Goal: Task Accomplishment & Management: Use online tool/utility

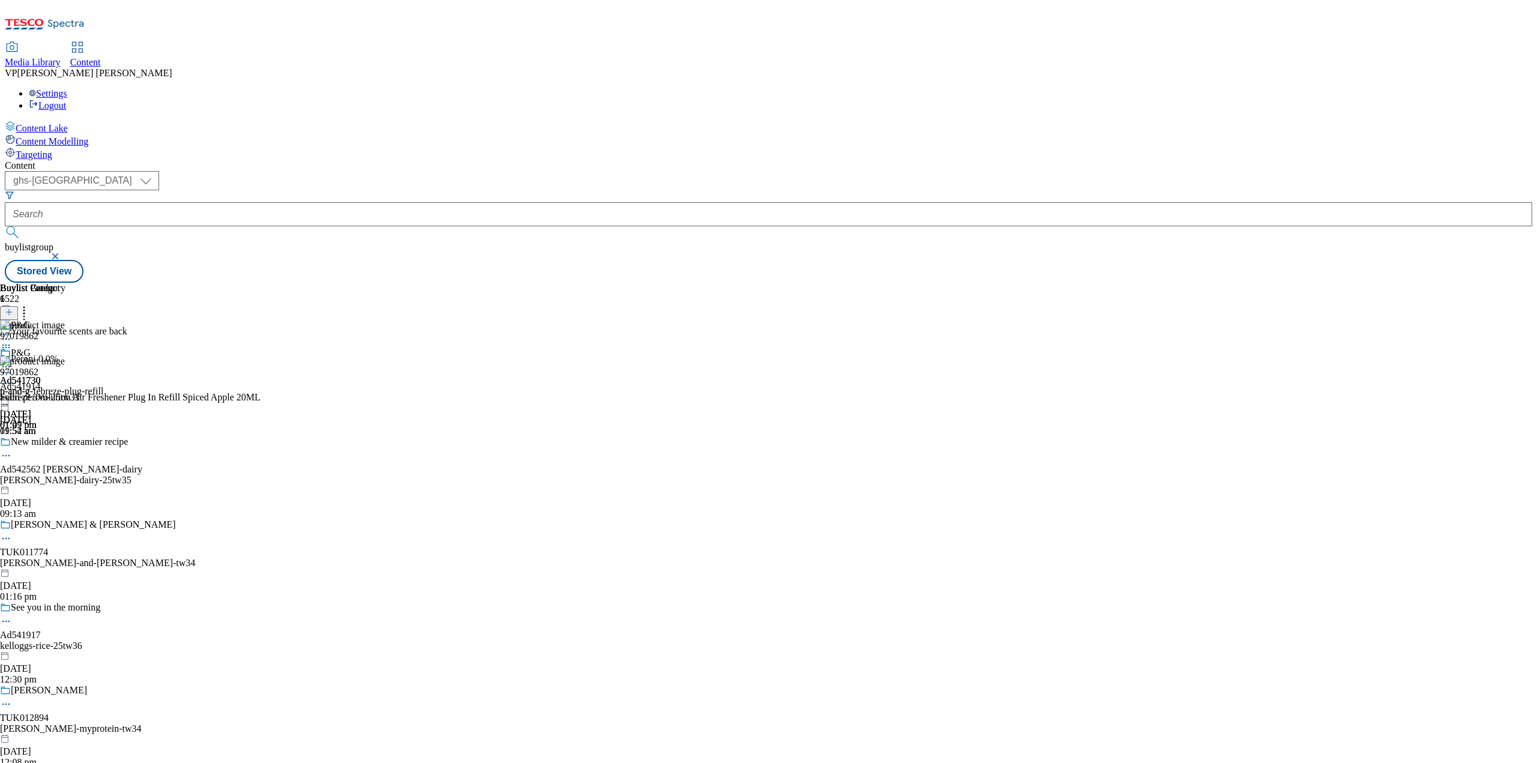
select select "ghs-[GEOGRAPHIC_DATA]"
click at [12, 361] on icon at bounding box center [6, 367] width 12 height 12
click at [76, 498] on span "Un-publish" at bounding box center [56, 502] width 38 height 9
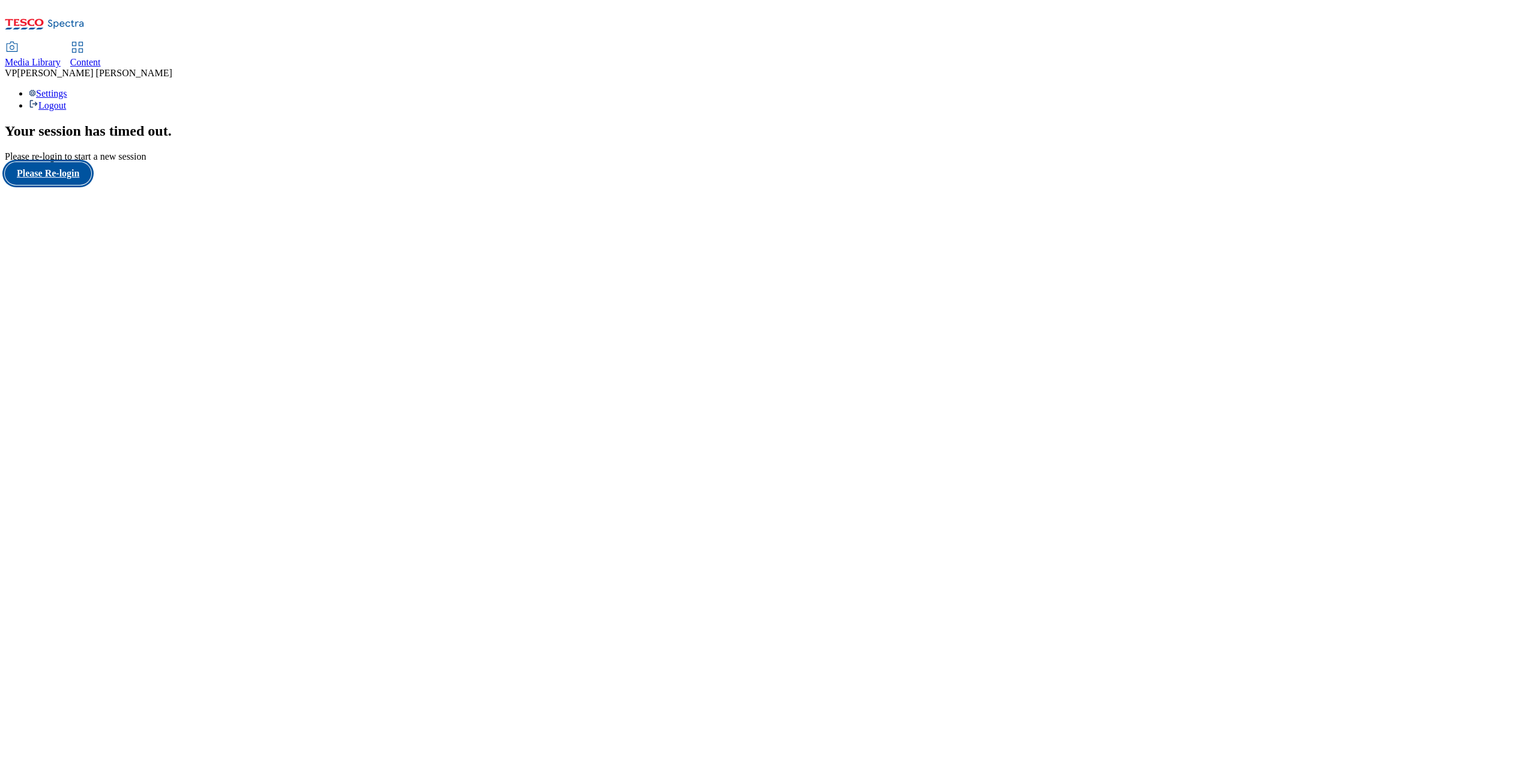
click at [66, 185] on button "Please Re-login" at bounding box center [48, 173] width 86 height 23
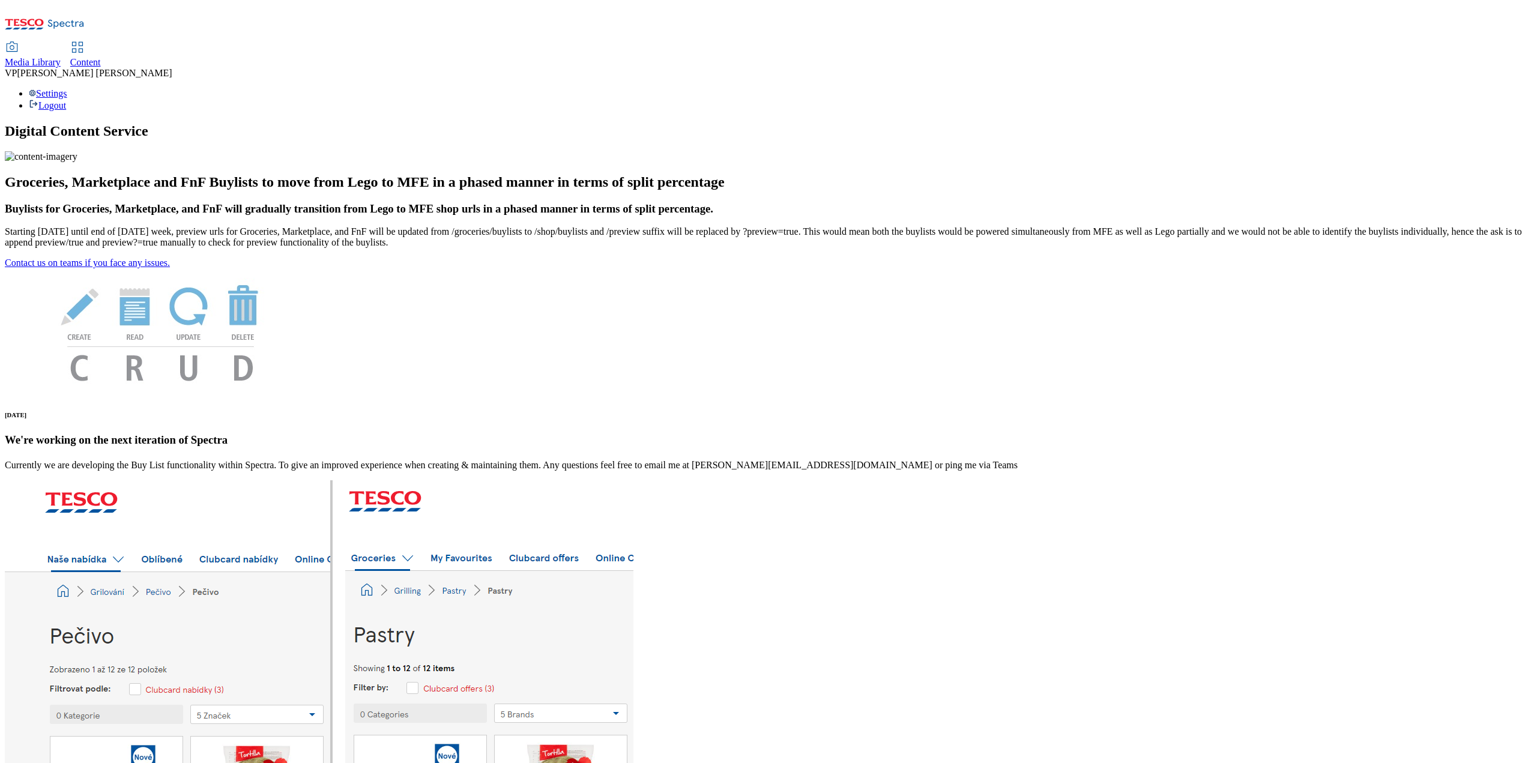
click at [101, 57] on span "Content" at bounding box center [85, 62] width 31 height 10
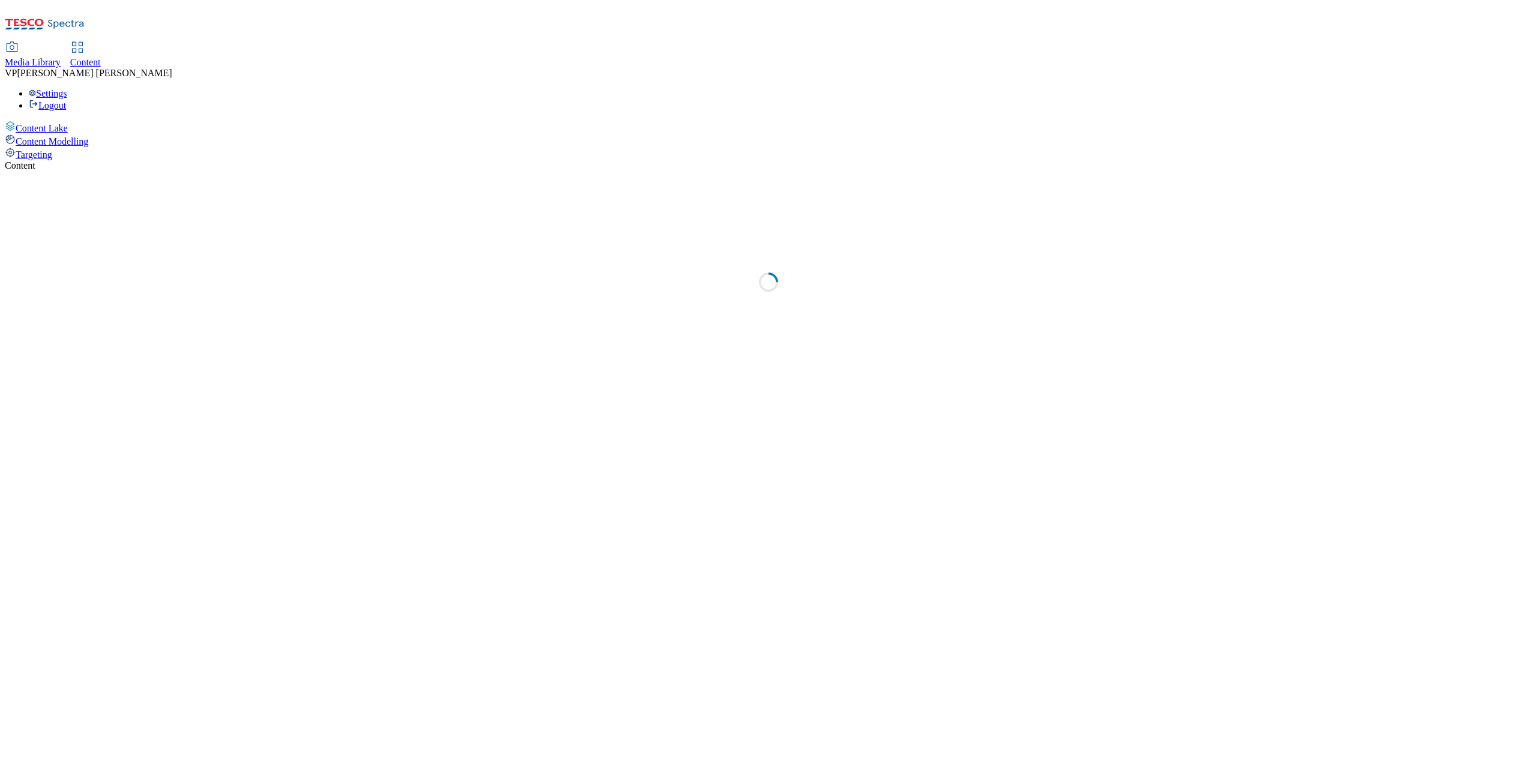
select select "ghs-[GEOGRAPHIC_DATA]"
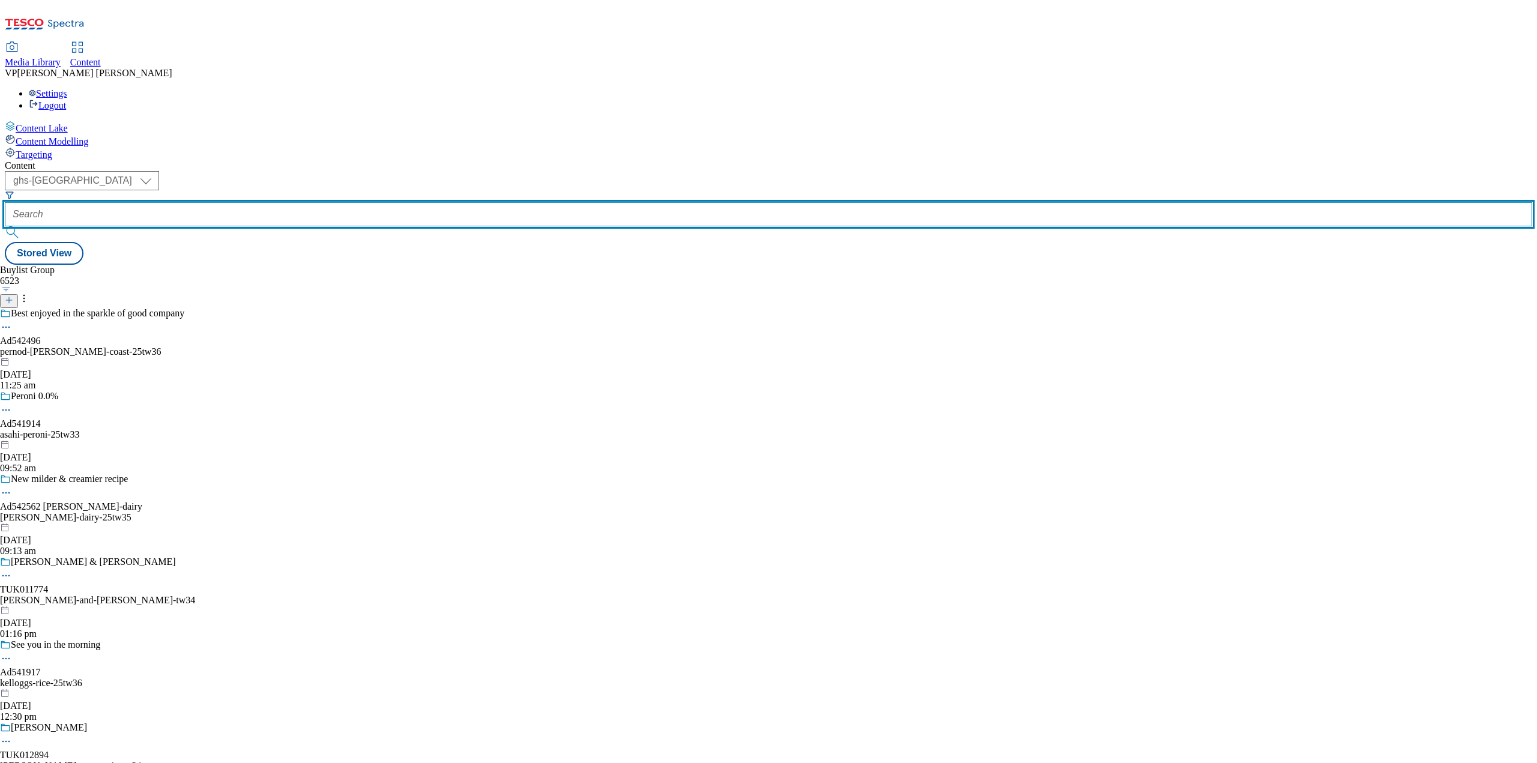
click at [296, 202] on input "text" at bounding box center [769, 214] width 1528 height 24
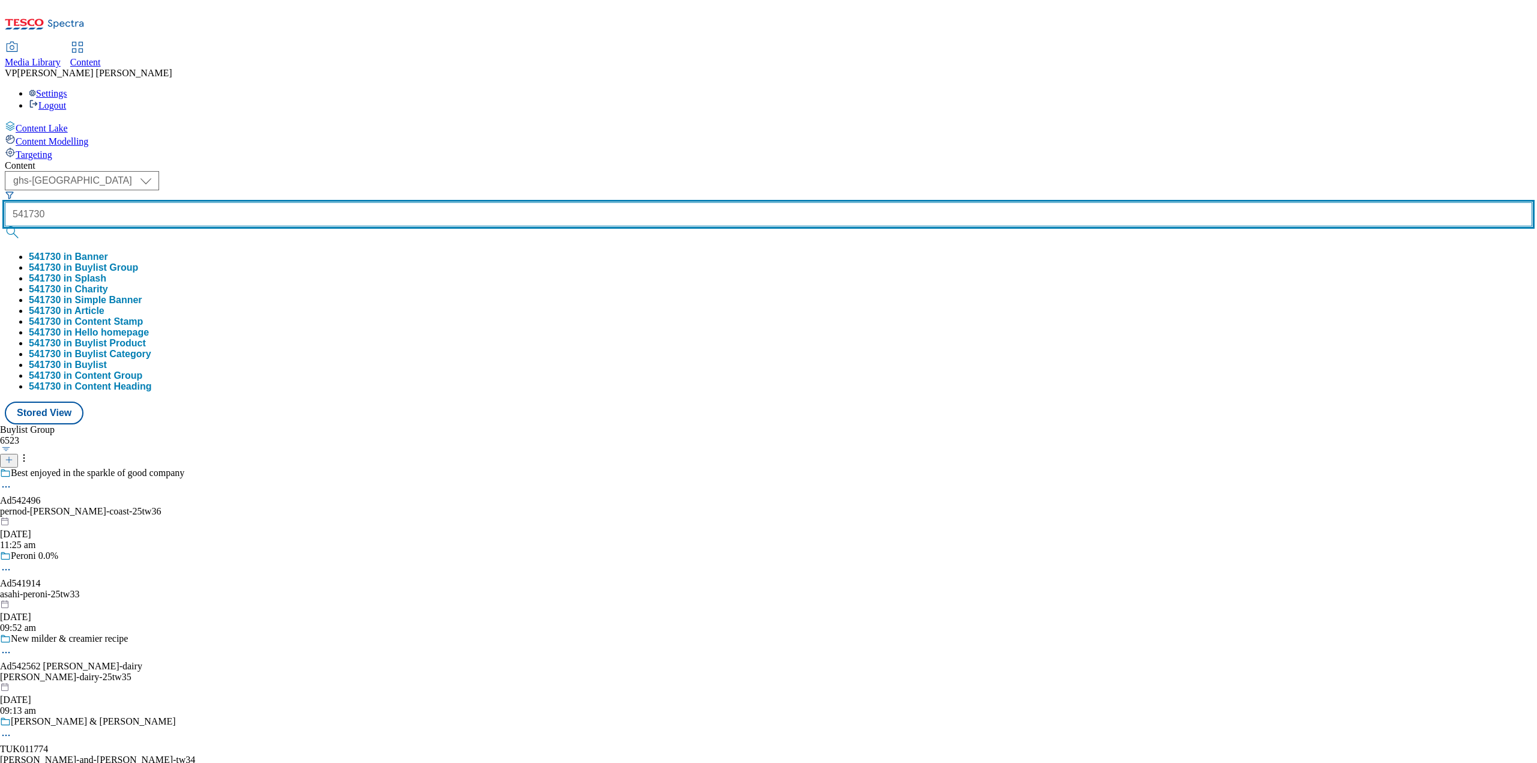
type input "541730"
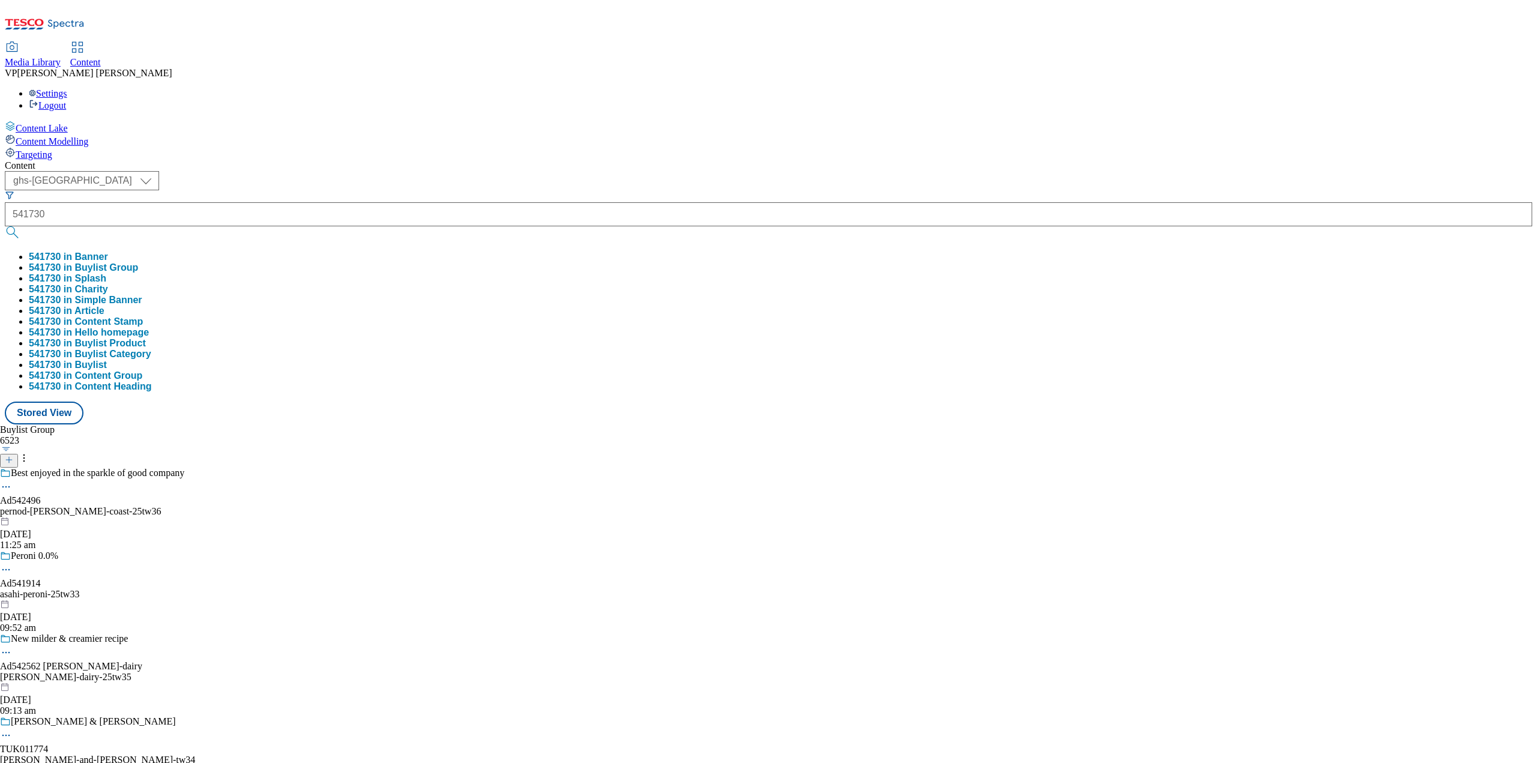
click at [22, 226] on button "submit" at bounding box center [13, 232] width 17 height 12
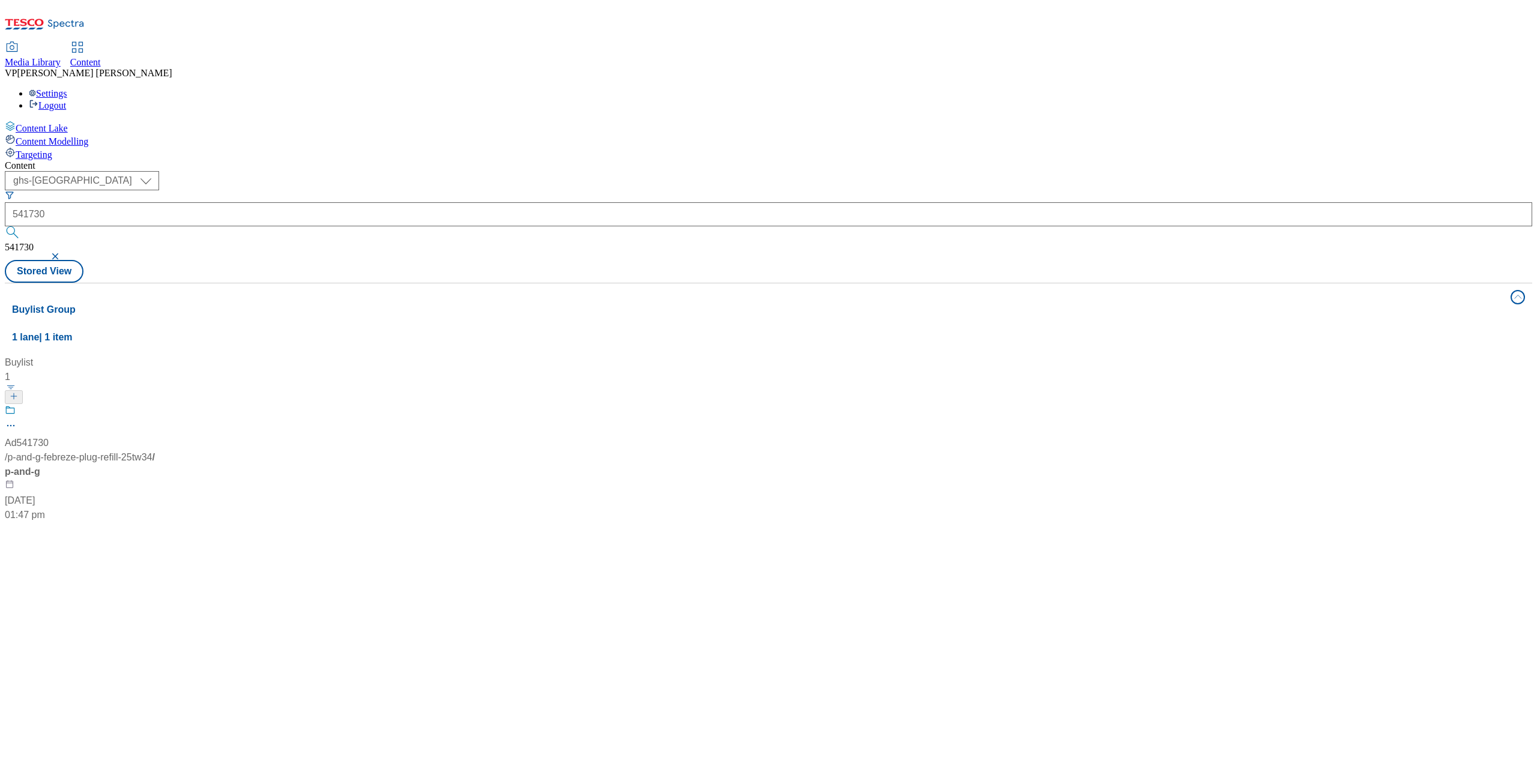
click at [152, 452] on span "/ p-and-g-febreze-plug-refill-25tw34" at bounding box center [78, 457] width 147 height 10
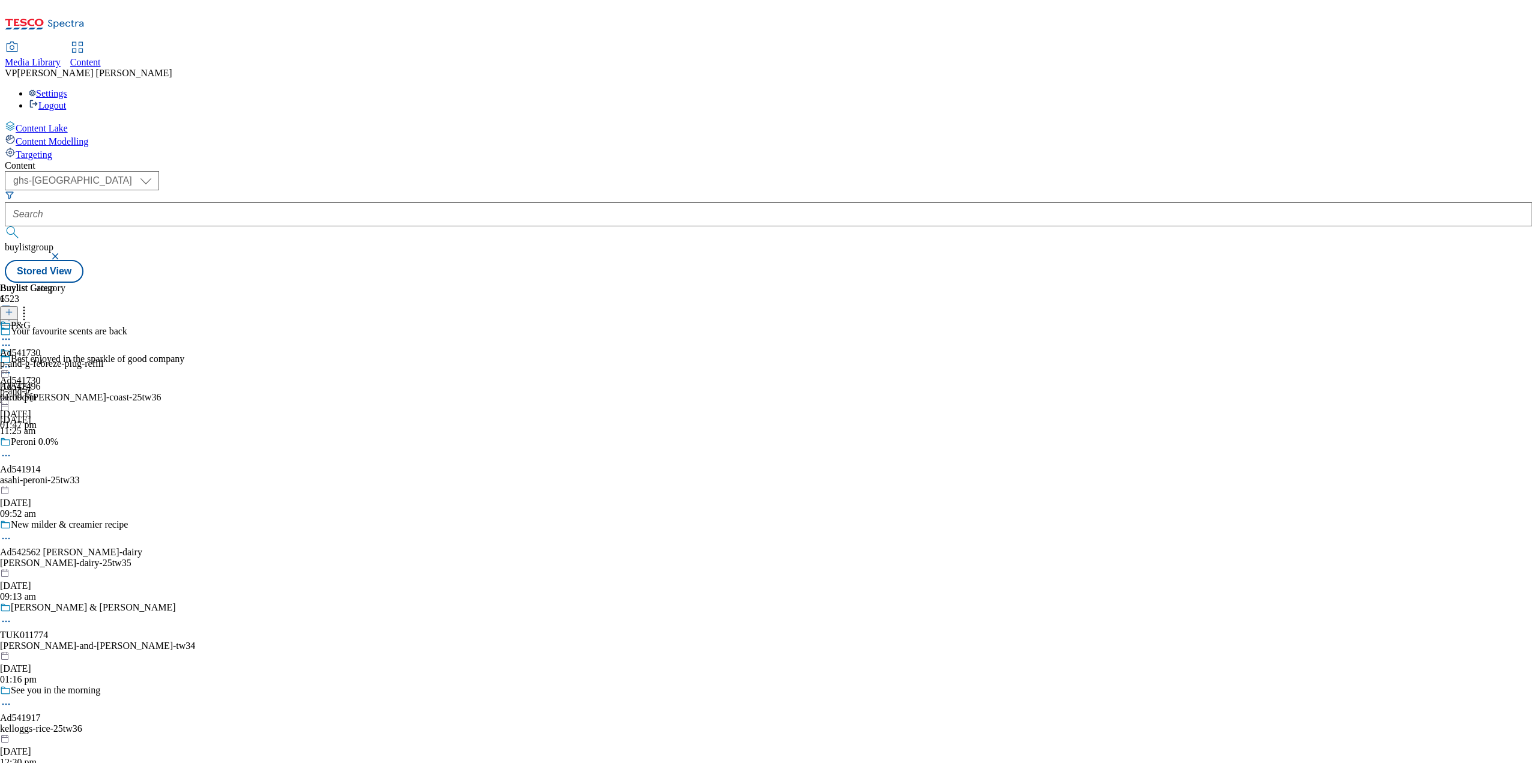
click at [103, 359] on div "p-and-g-febreze-plug-refill" at bounding box center [51, 364] width 103 height 11
click at [12, 361] on icon at bounding box center [6, 367] width 12 height 12
click at [76, 498] on span "Un-publish" at bounding box center [56, 502] width 38 height 9
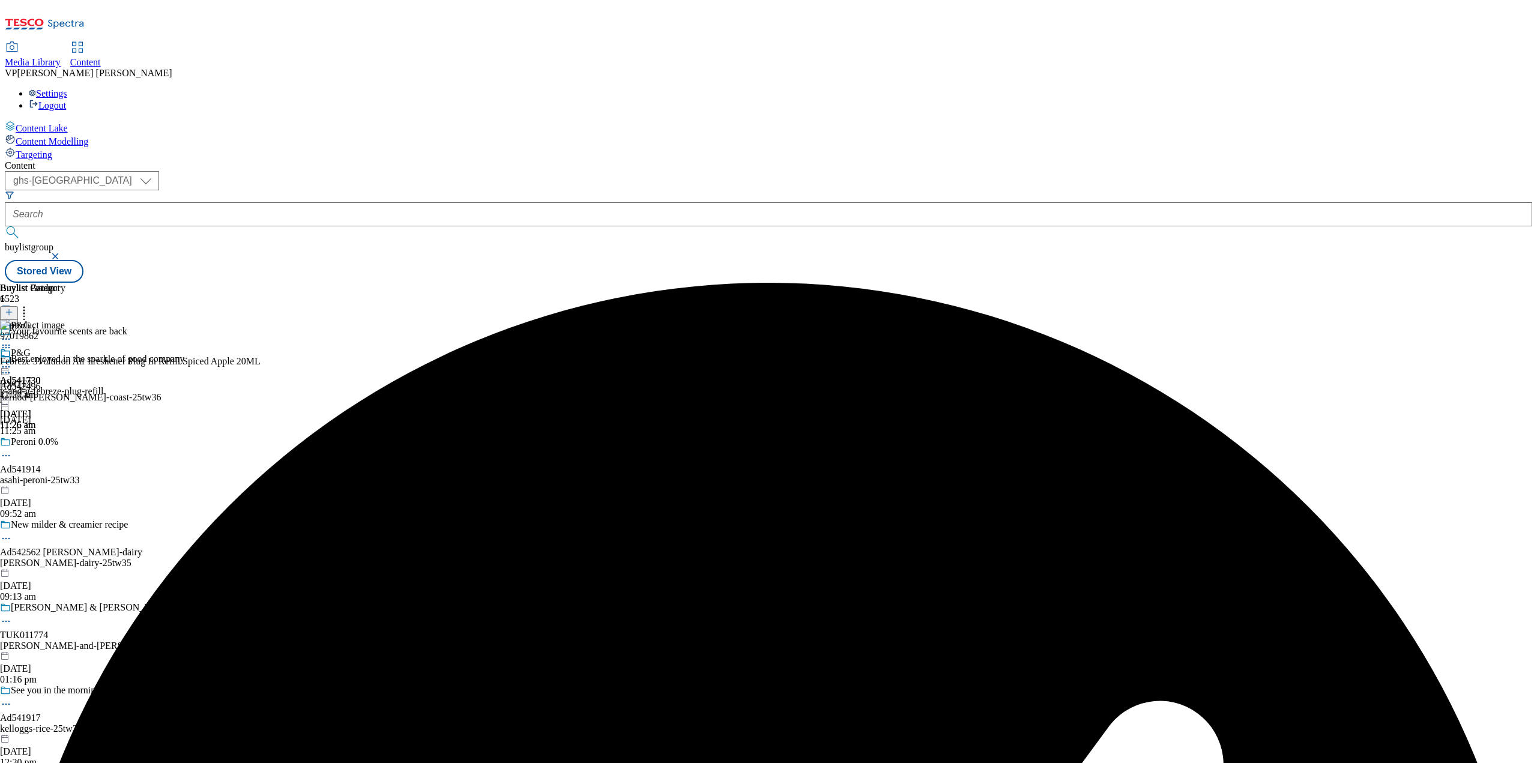
click at [12, 361] on icon at bounding box center [6, 367] width 12 height 12
click at [77, 457] on span "Un-preview" at bounding box center [57, 461] width 40 height 9
click at [12, 342] on icon at bounding box center [6, 348] width 12 height 12
click at [51, 369] on span "Edit" at bounding box center [44, 373] width 14 height 9
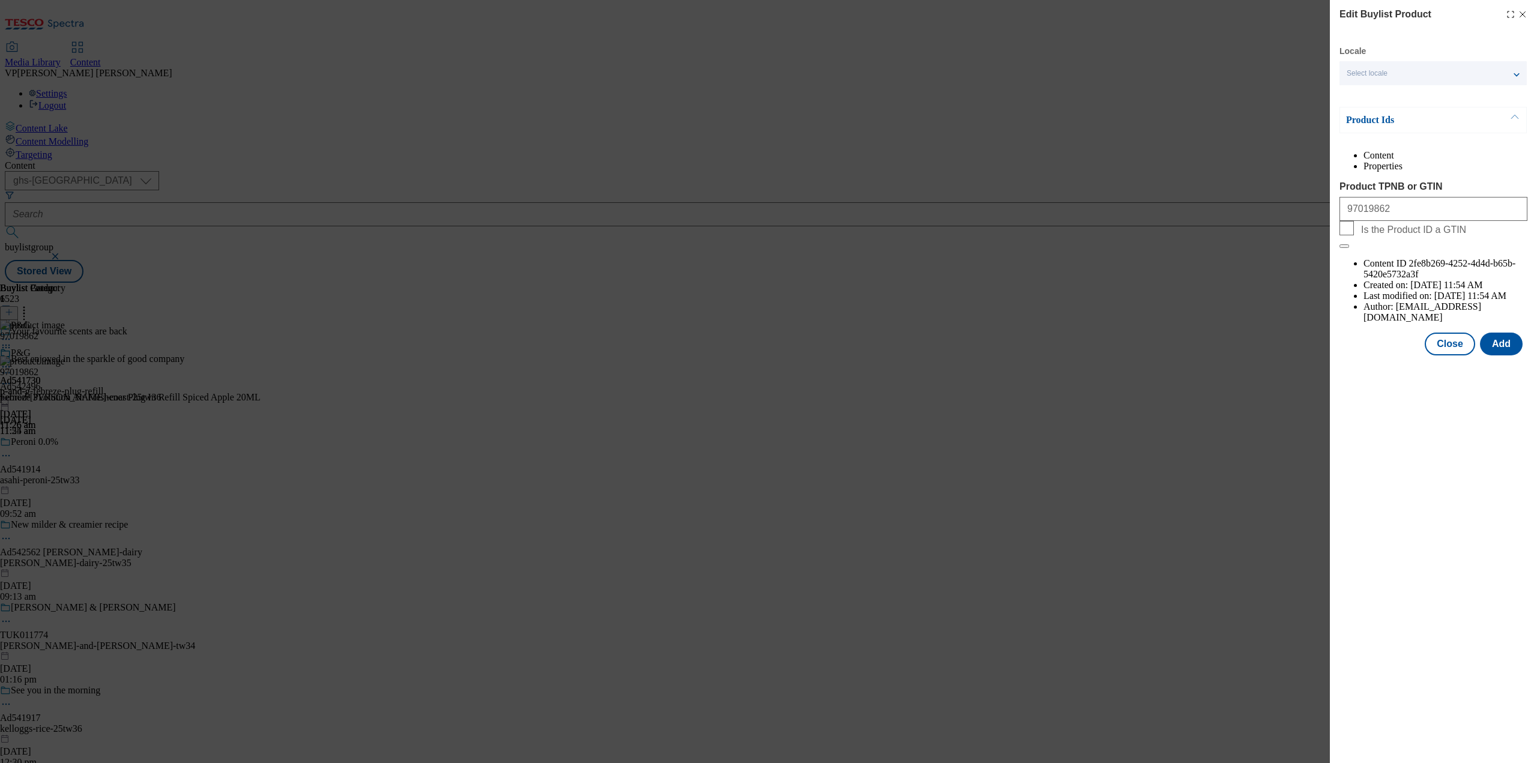
click at [1523, 13] on icon "Modal" at bounding box center [1523, 15] width 10 height 10
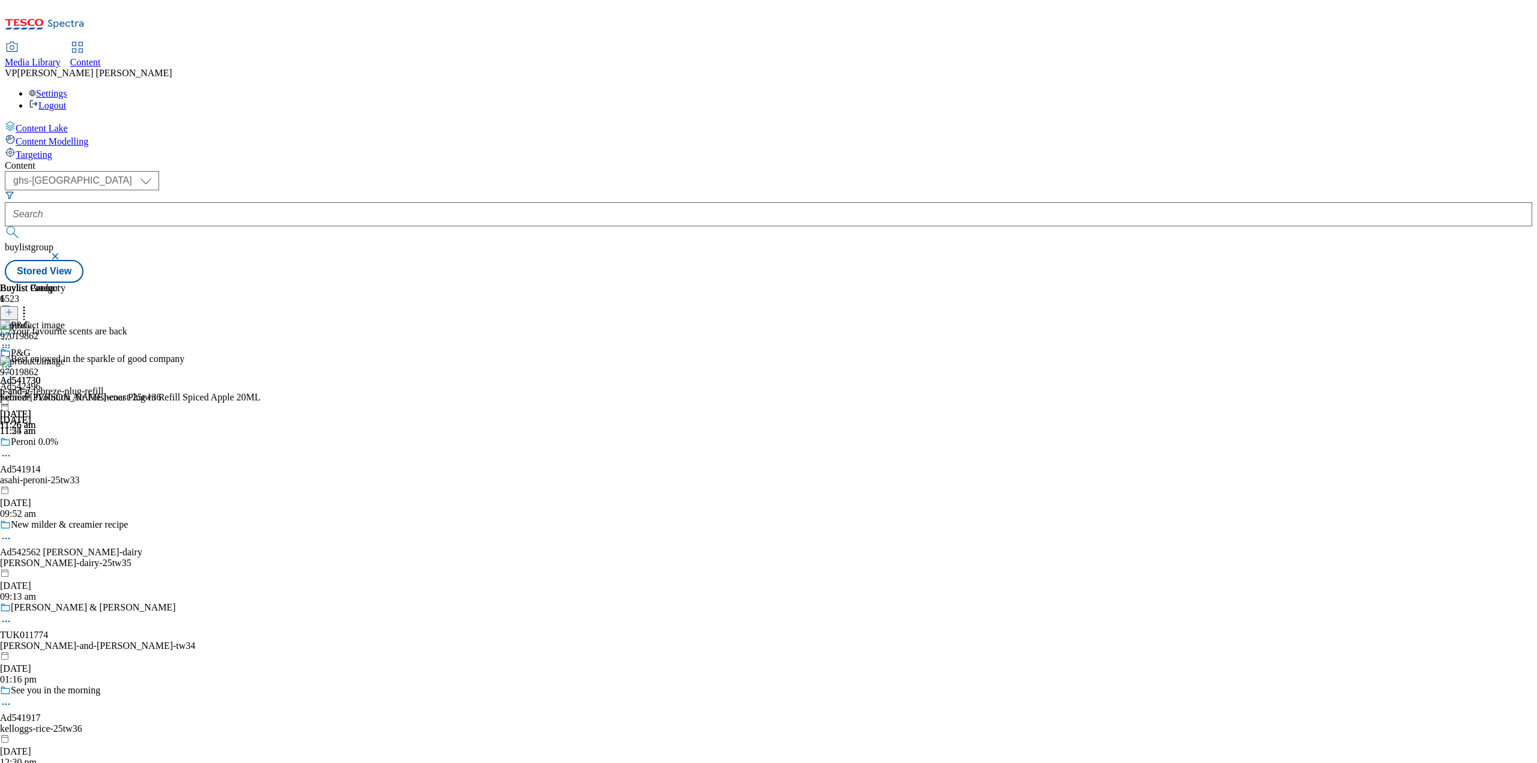
click at [30, 304] on icon at bounding box center [24, 310] width 12 height 12
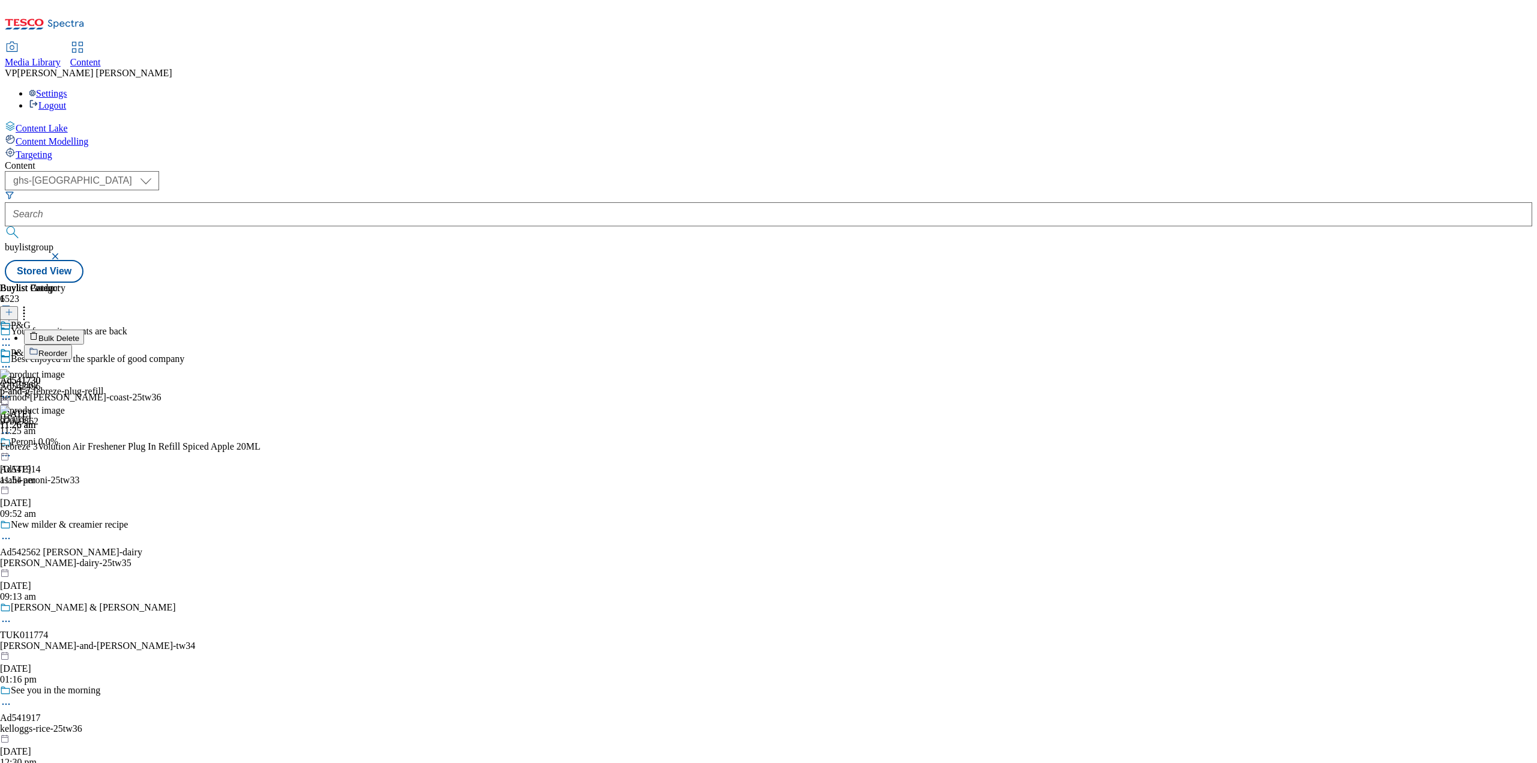
click at [84, 330] on button "Bulk Delete" at bounding box center [54, 337] width 60 height 15
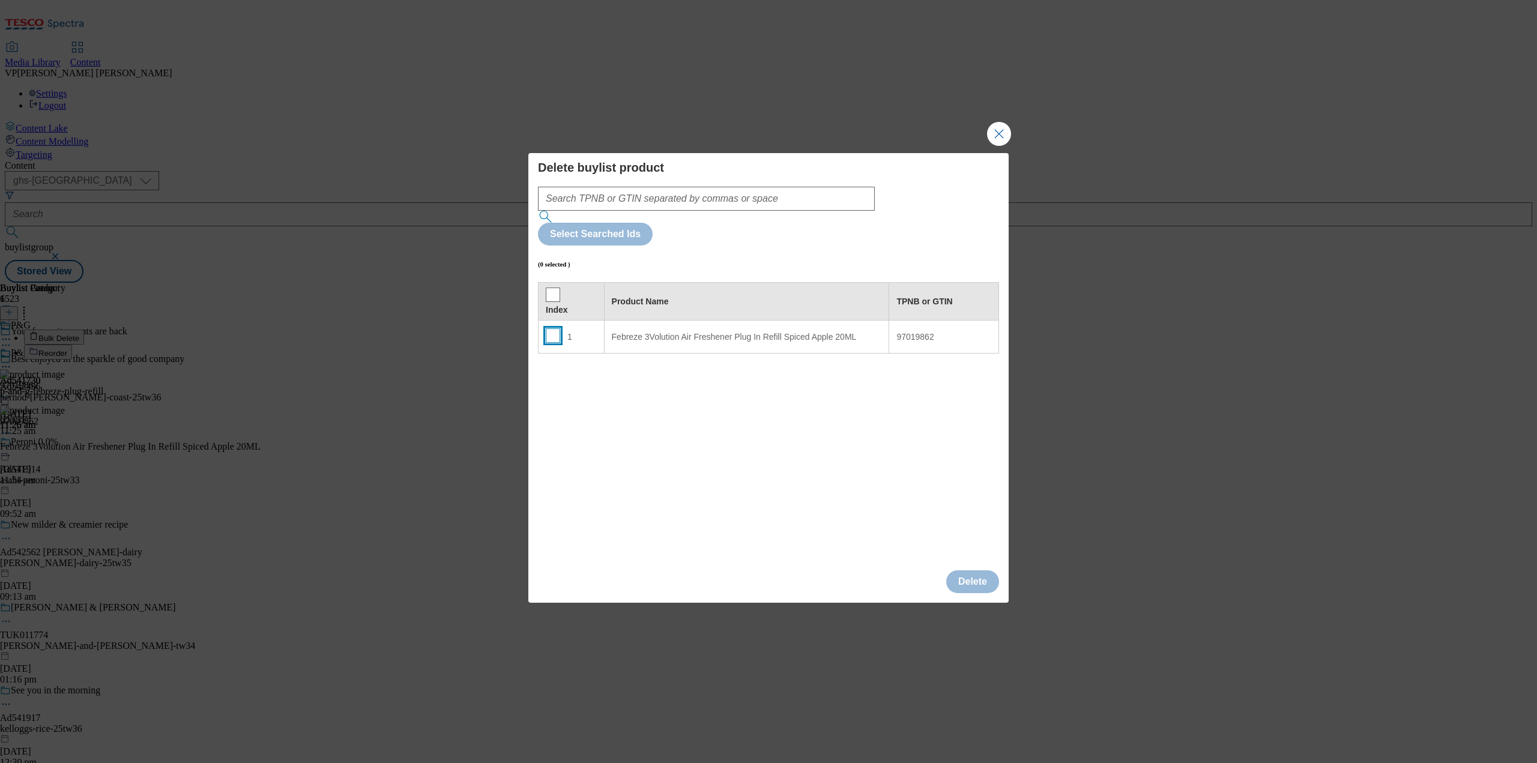
click at [553, 328] on input "Modal" at bounding box center [553, 335] width 14 height 14
checkbox input "true"
click at [977, 571] on button "Delete" at bounding box center [972, 582] width 53 height 23
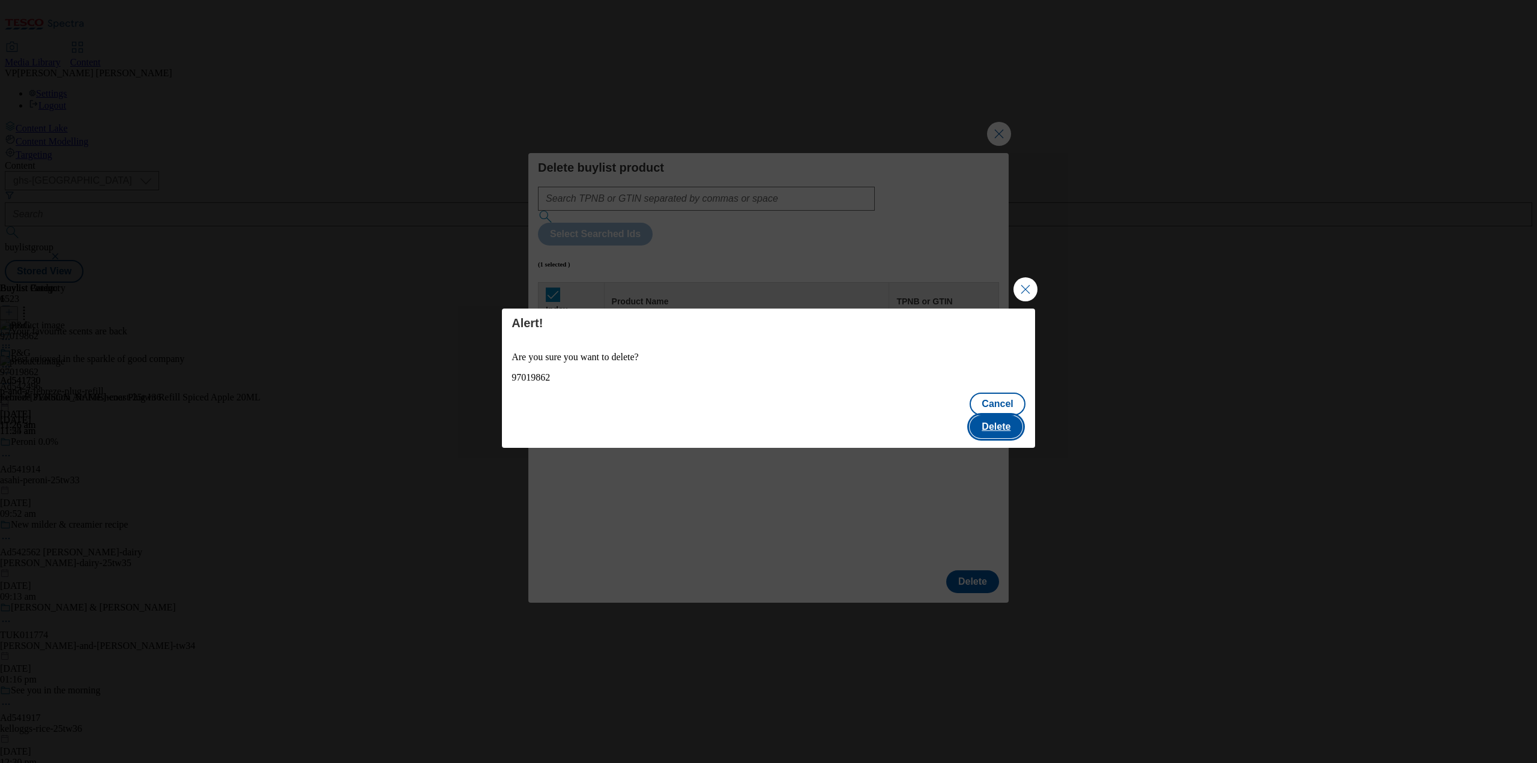
click at [1009, 419] on button "Delete" at bounding box center [996, 427] width 53 height 23
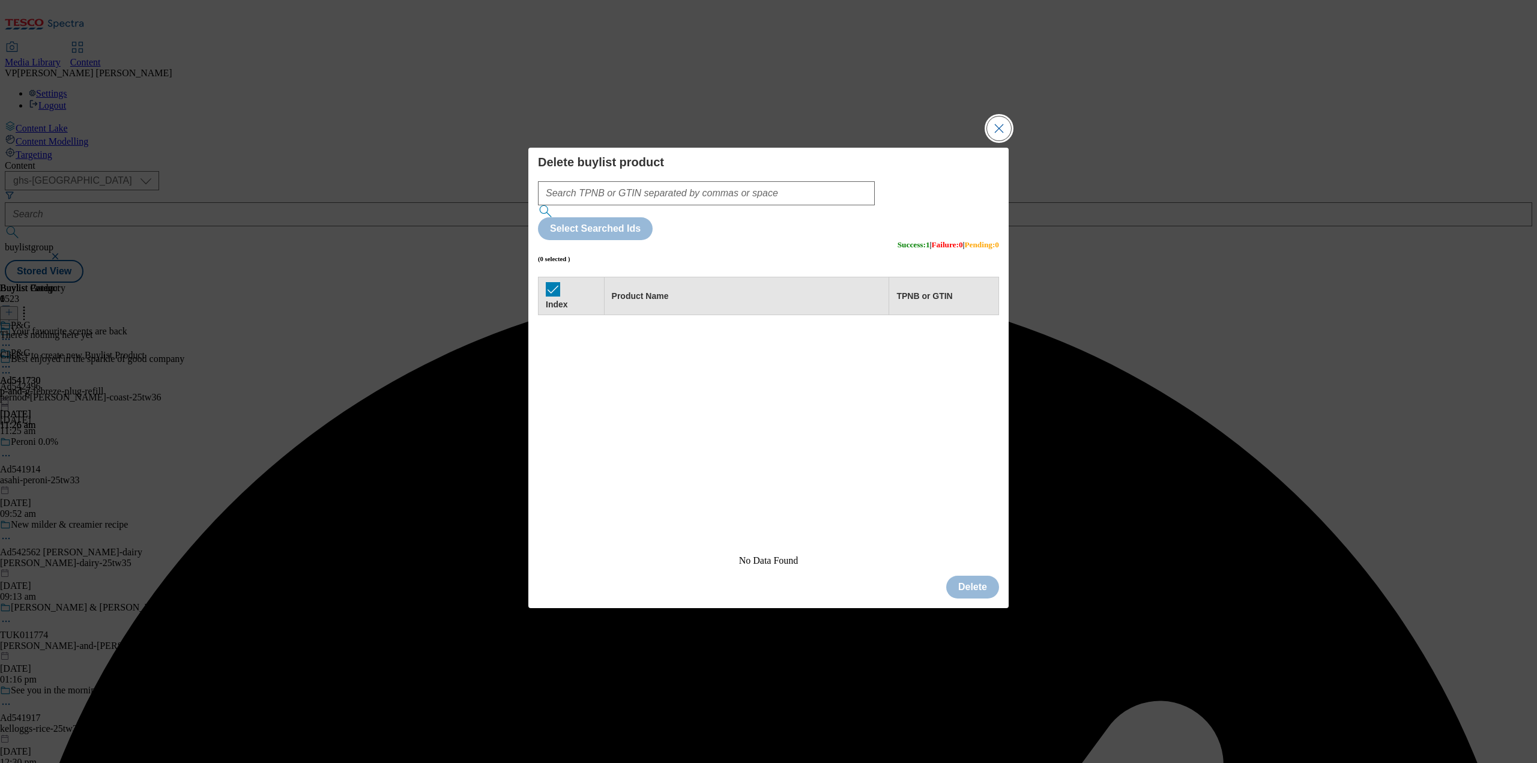
click at [992, 141] on button "Close Modal" at bounding box center [999, 129] width 24 height 24
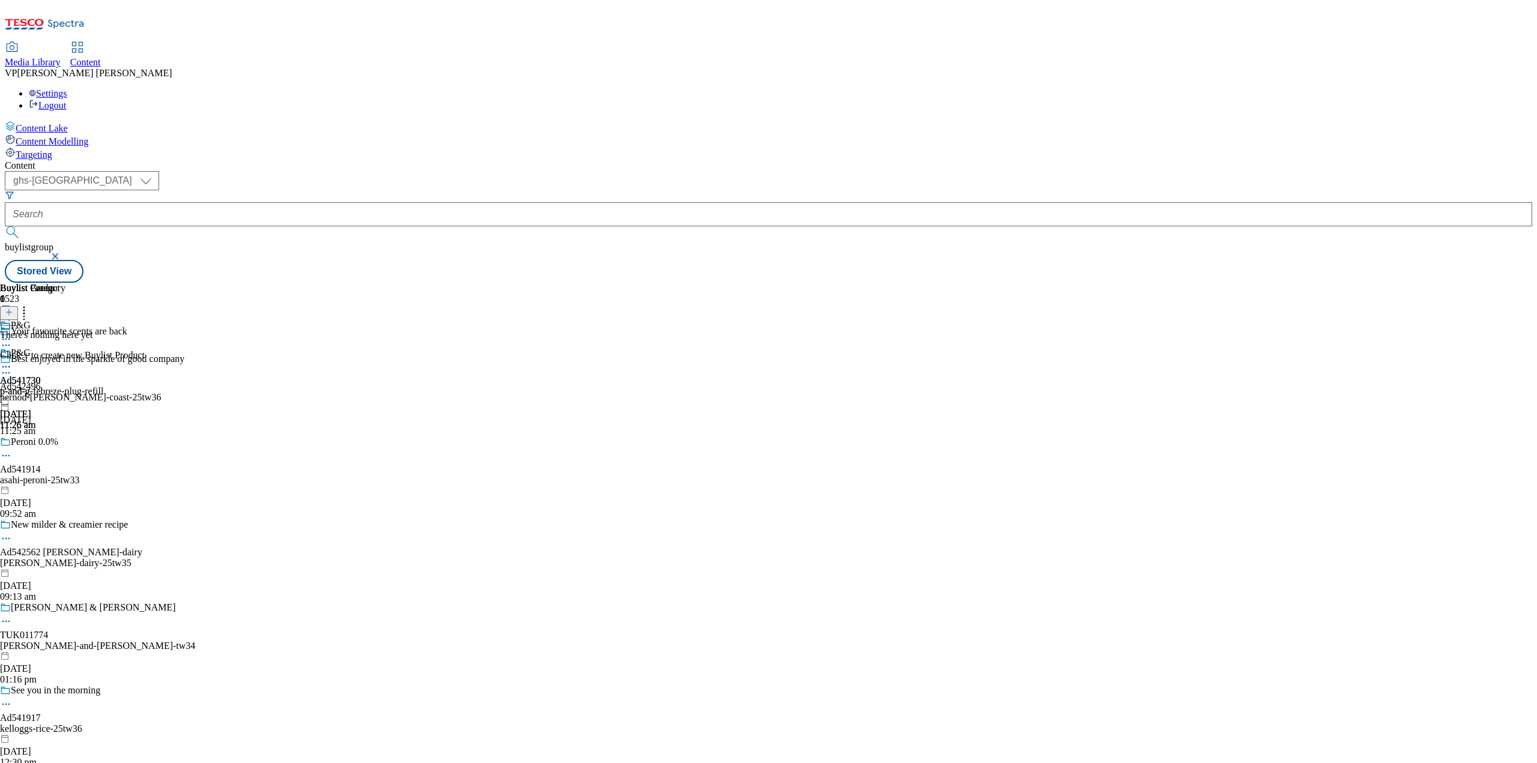
click at [145, 330] on div "There's nothing here yet Click + to create new Buylist Product" at bounding box center [72, 345] width 145 height 31
click at [13, 308] on icon at bounding box center [9, 312] width 8 height 8
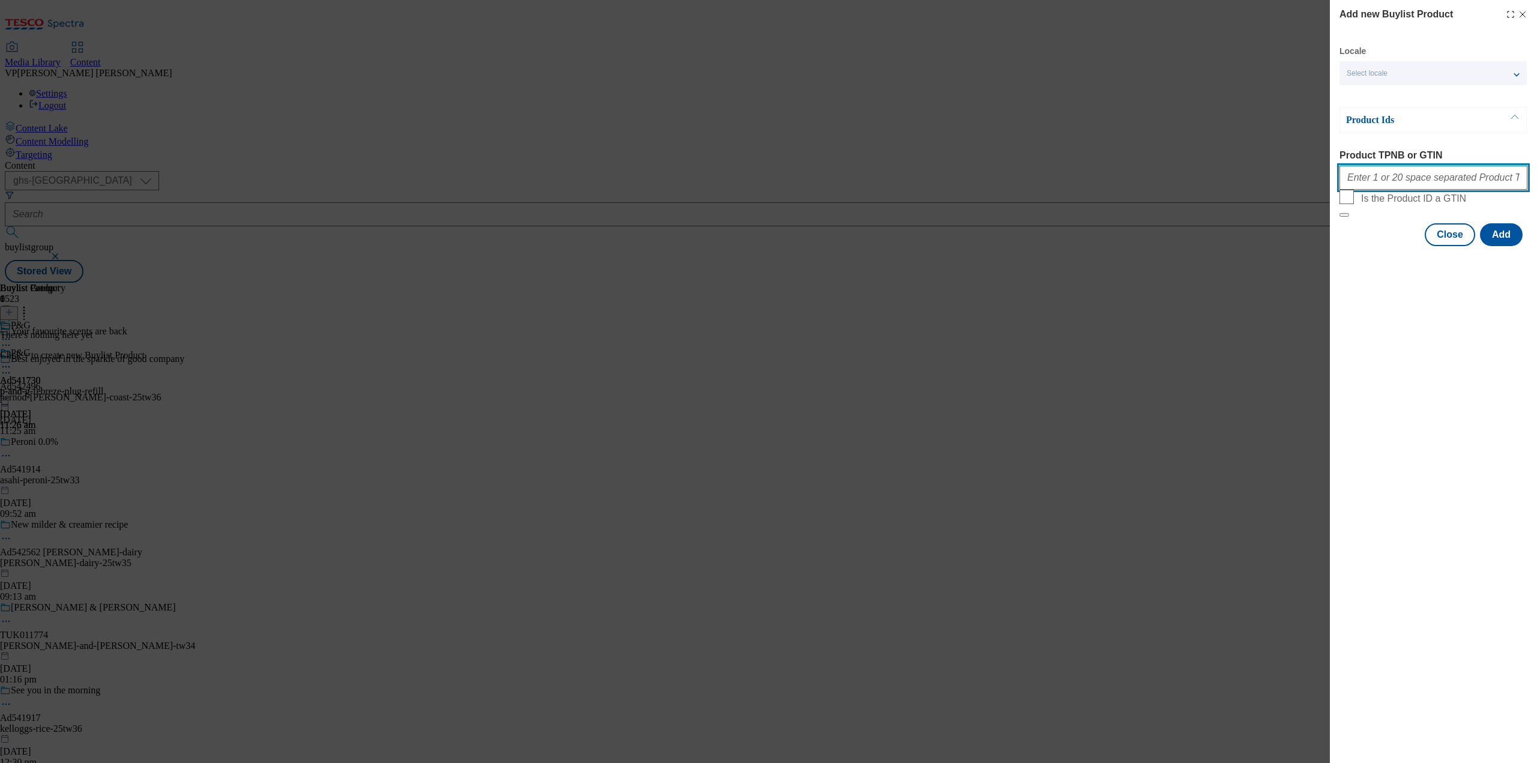
click at [1388, 181] on input "Product TPNB or GTIN" at bounding box center [1434, 178] width 188 height 24
paste input "97019862 88763857 97023270"
type input "97019862 88763857 97023270"
click at [1509, 246] on button "Add" at bounding box center [1501, 234] width 43 height 23
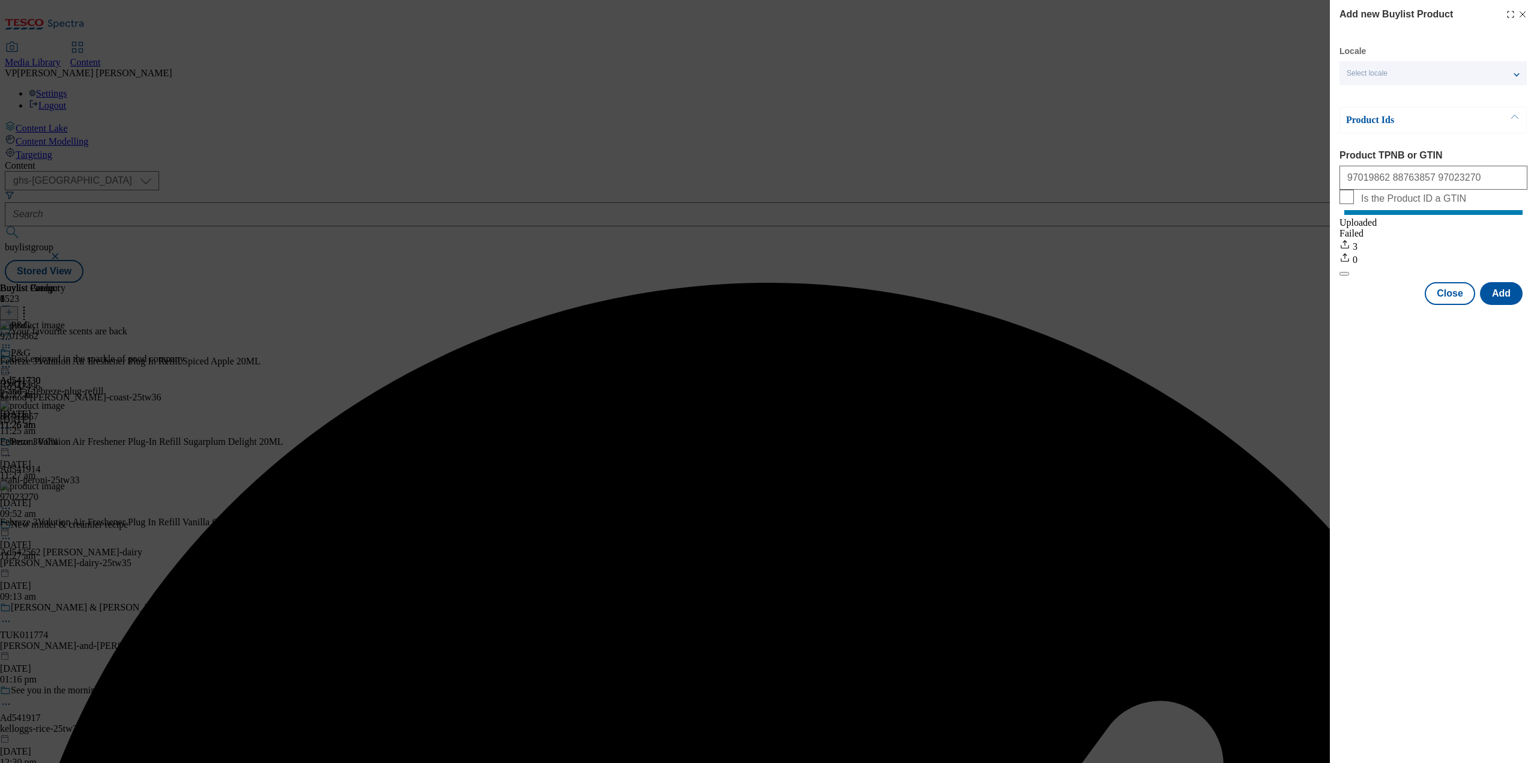
click at [1145, 338] on div "Add new Buylist Product Locale Select locale English Welsh Product Ids Product …" at bounding box center [768, 381] width 1537 height 763
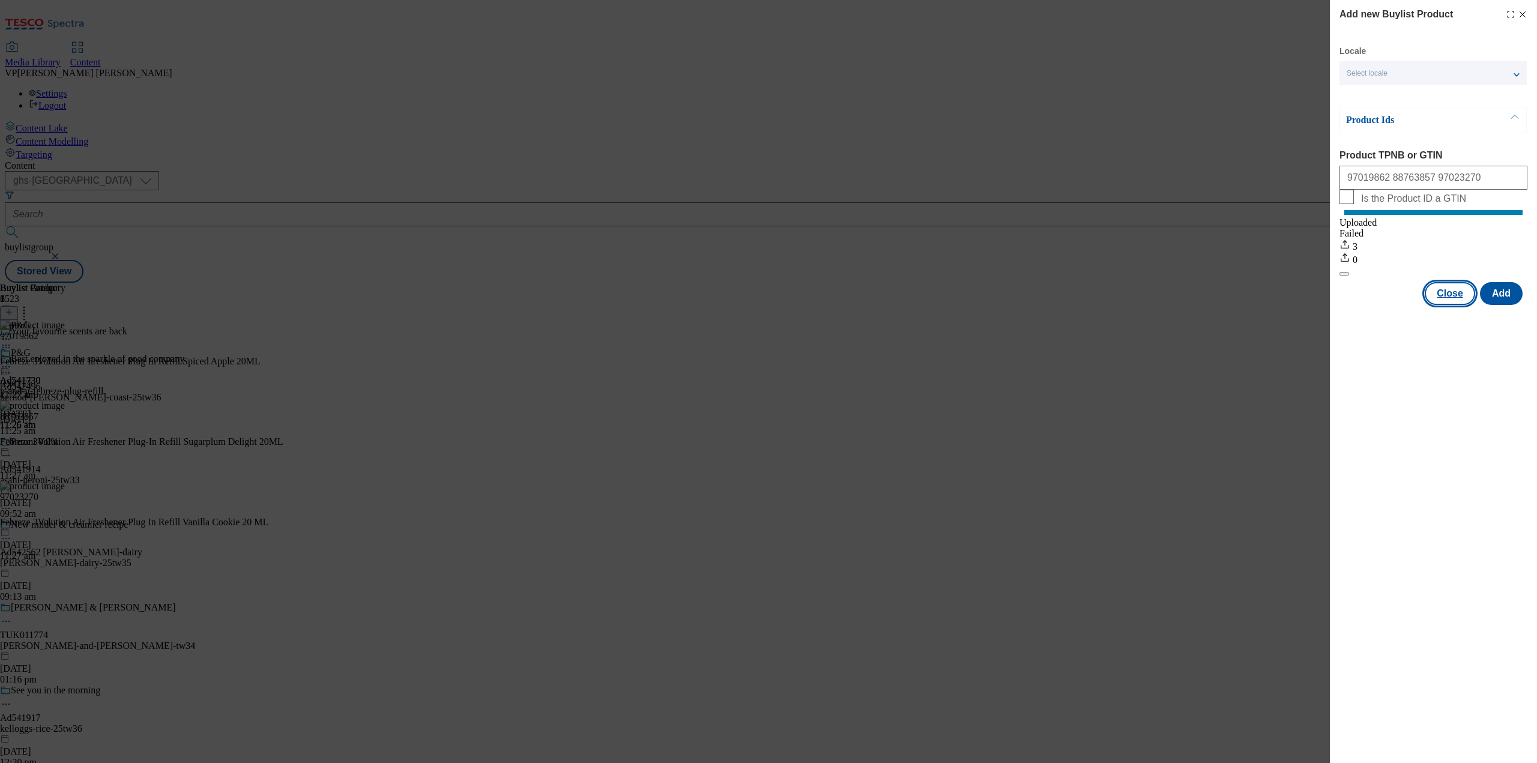
click at [1457, 305] on button "Close" at bounding box center [1450, 293] width 50 height 23
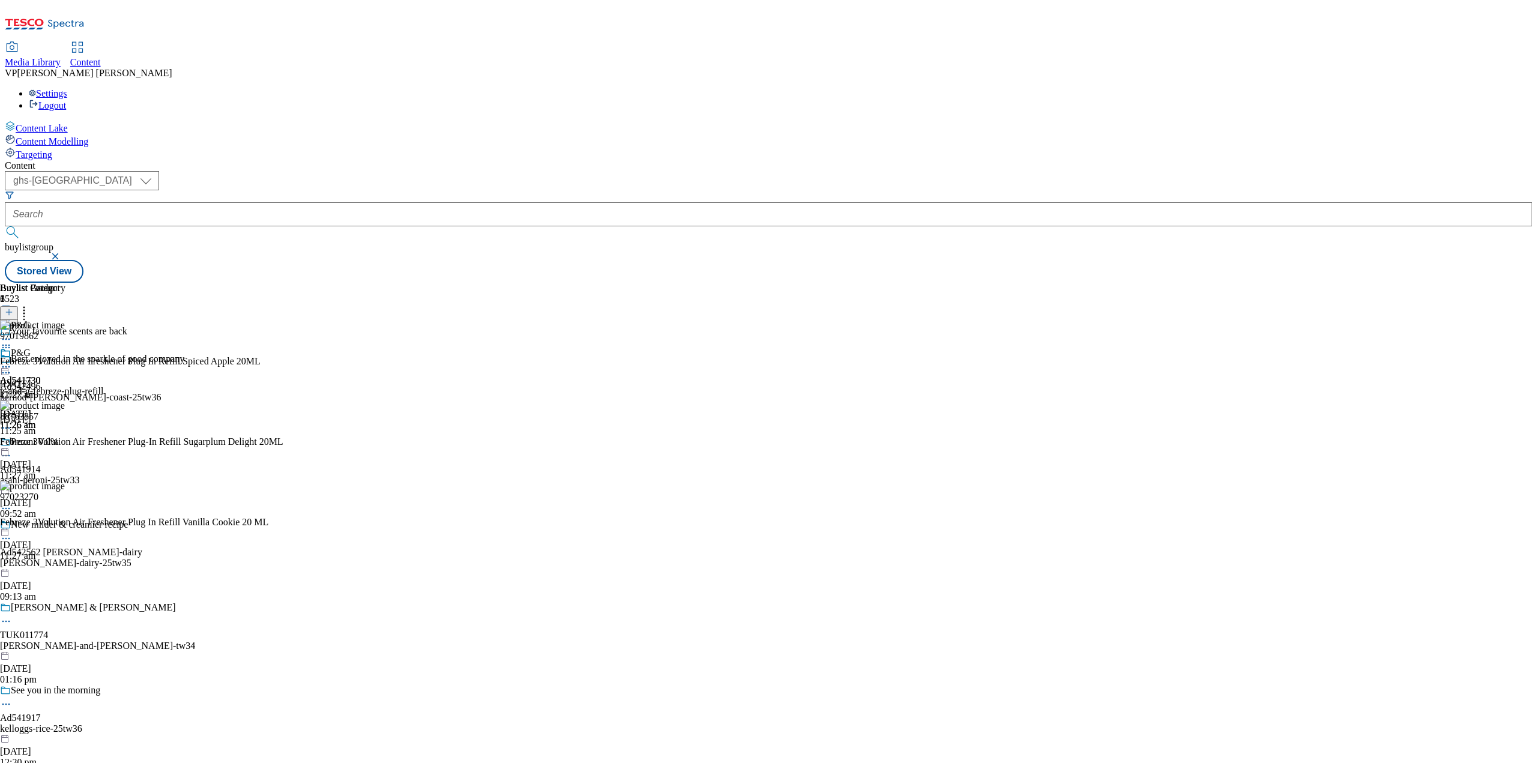
click at [30, 304] on icon at bounding box center [24, 310] width 12 height 12
click at [13, 308] on icon at bounding box center [9, 312] width 8 height 8
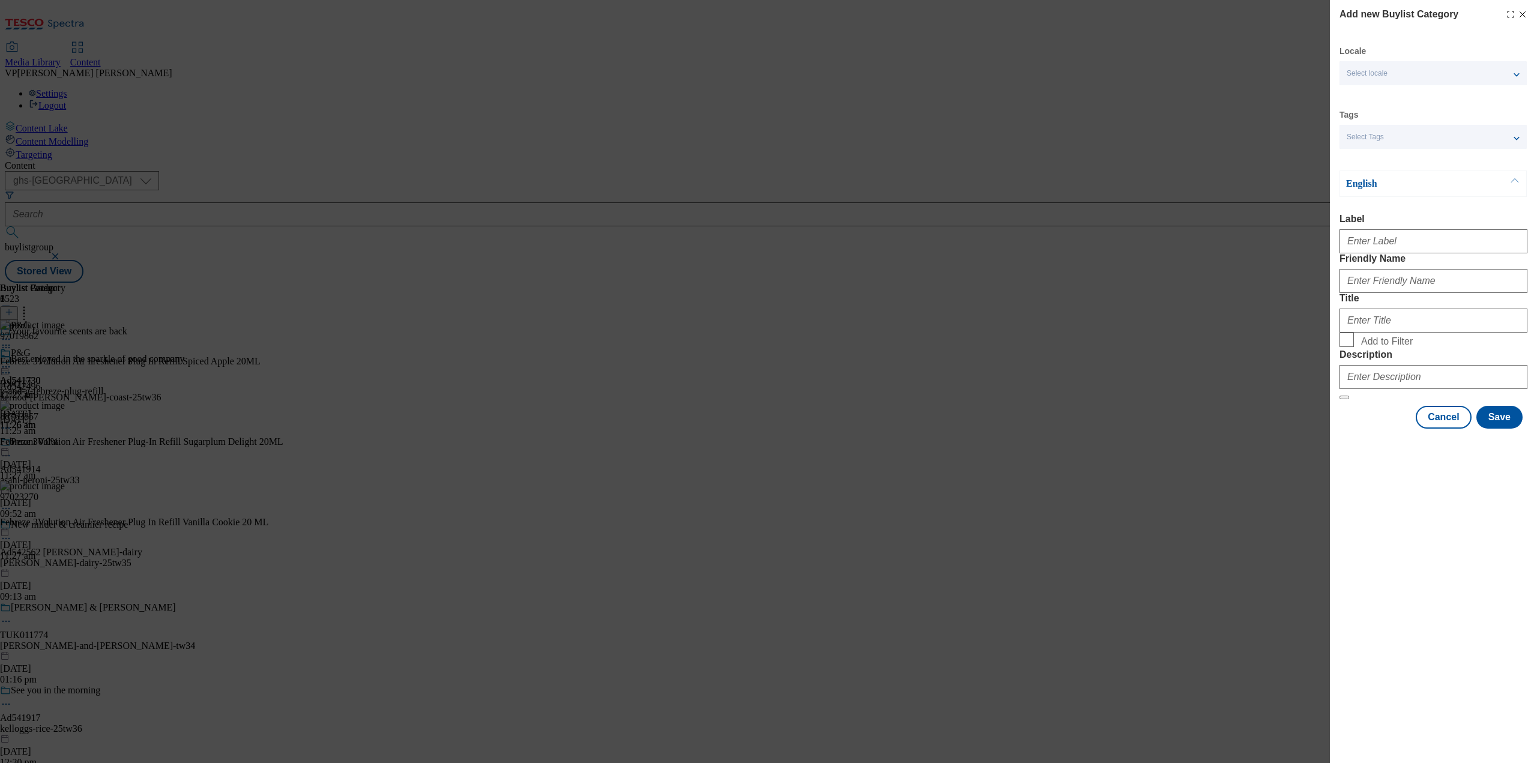
click at [1525, 19] on icon "Modal" at bounding box center [1523, 15] width 10 height 10
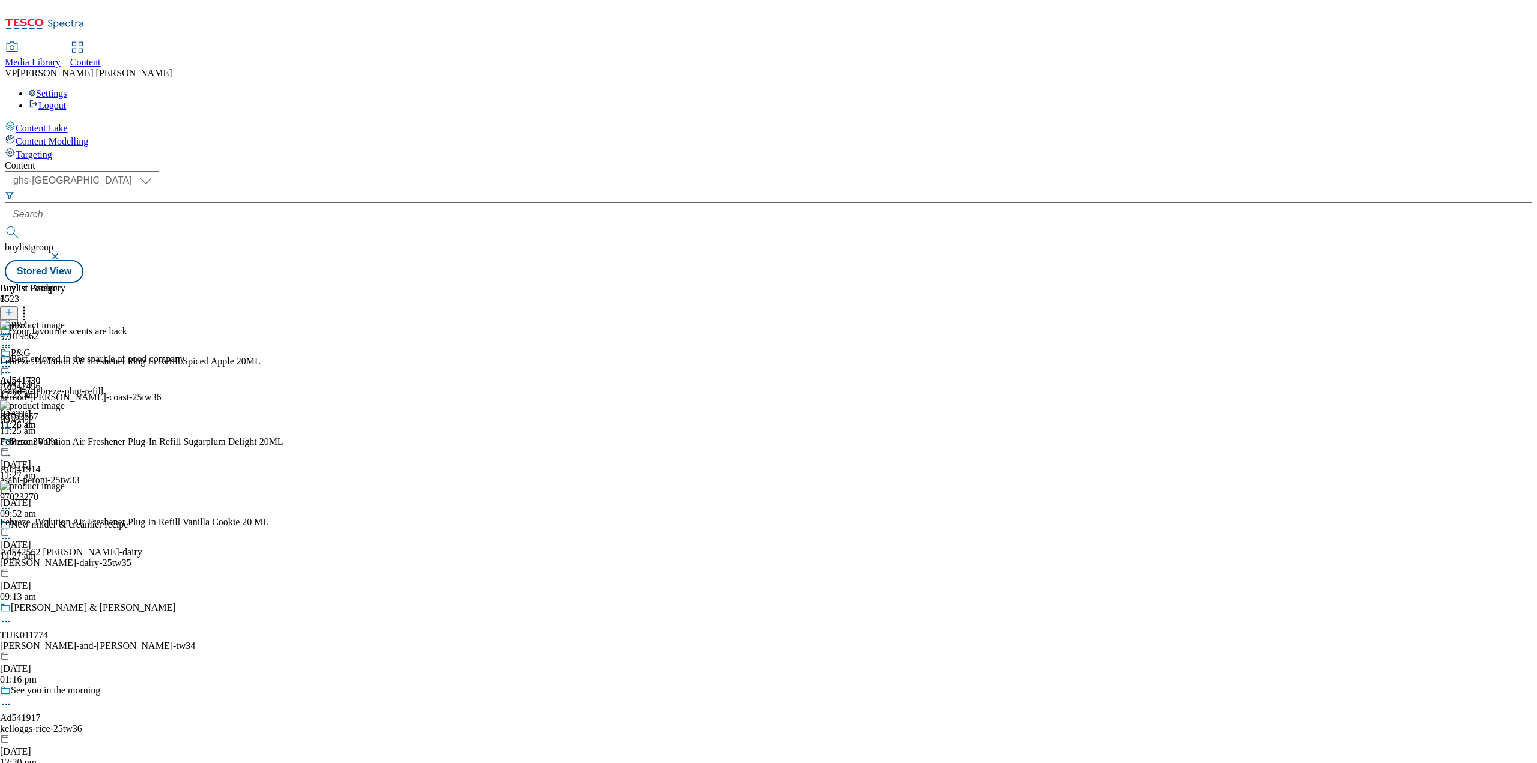
click at [103, 386] on div "p-and-g-febreze-plug-refill" at bounding box center [51, 391] width 103 height 11
click at [12, 361] on icon at bounding box center [6, 367] width 12 height 12
click at [65, 443] on span "Preview" at bounding box center [51, 447] width 28 height 9
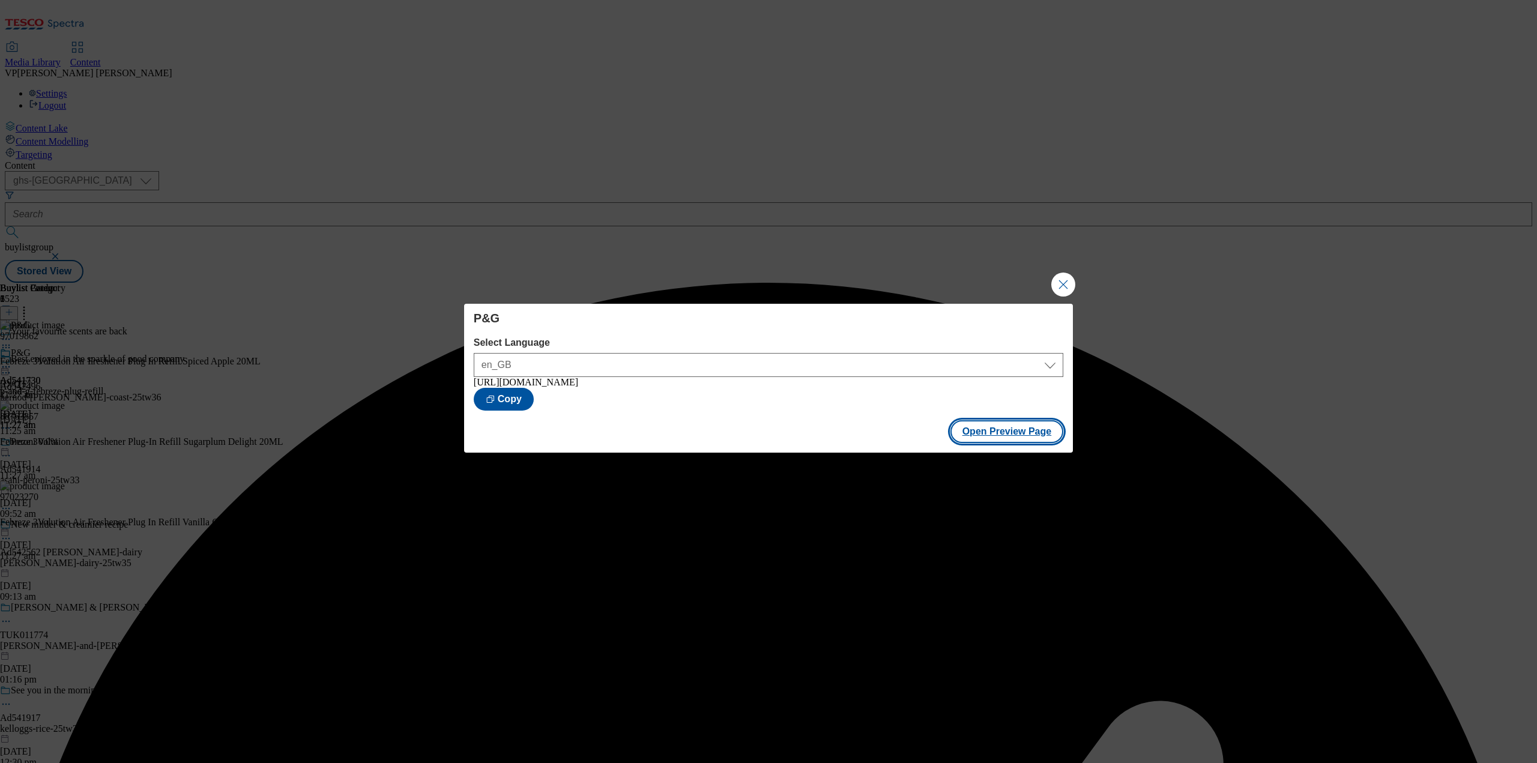
click at [1008, 443] on button "Open Preview Page" at bounding box center [1008, 431] width 114 height 23
click at [1064, 278] on button "Close Modal" at bounding box center [1064, 285] width 24 height 24
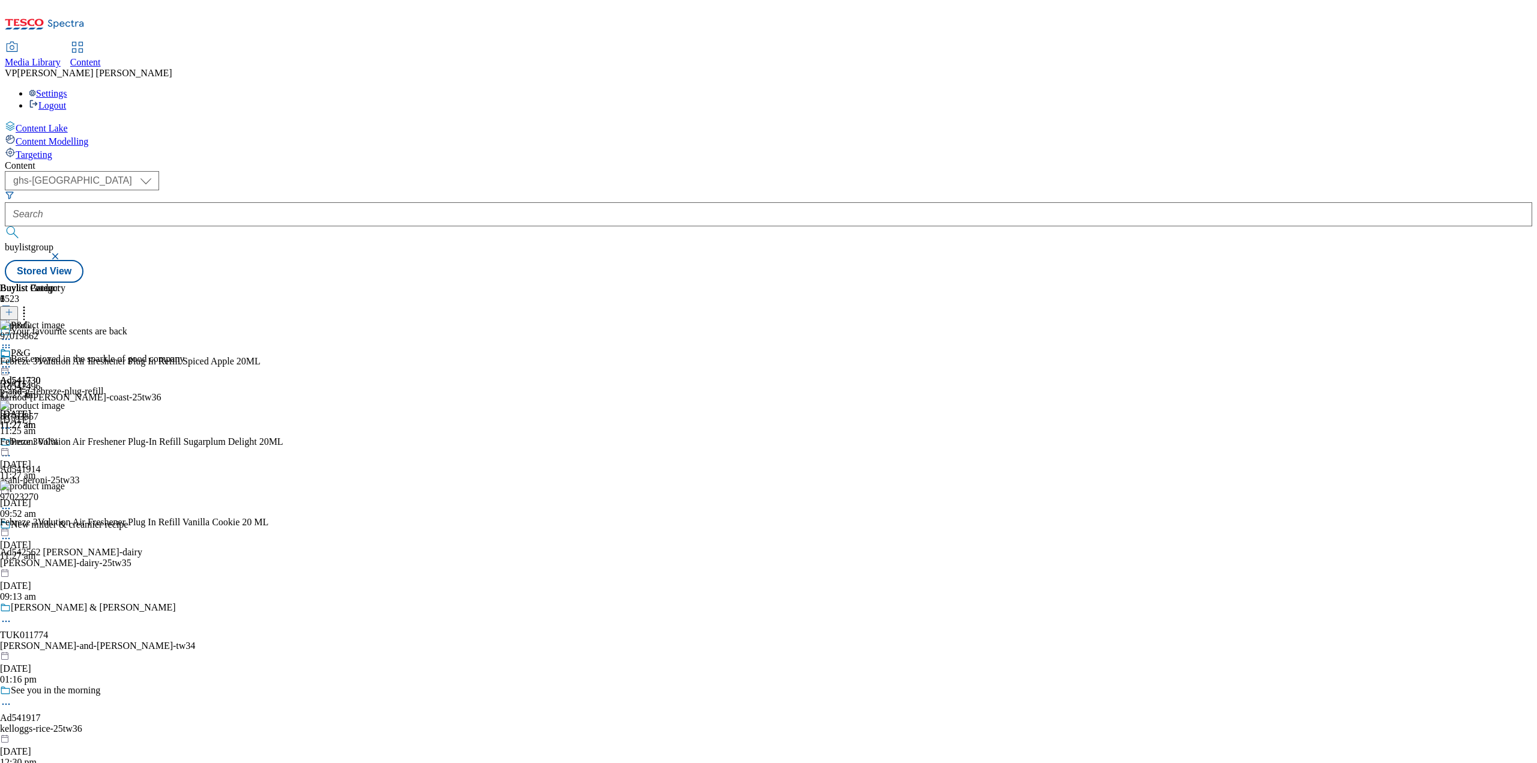
click at [30, 304] on icon at bounding box center [24, 310] width 12 height 12
click at [103, 348] on div "P&G Ad541730 p-and-g-febreze-plug-refill [DATE] 11:27 am" at bounding box center [51, 389] width 103 height 83
click at [12, 361] on icon at bounding box center [6, 367] width 12 height 12
click at [64, 485] on span "Publish" at bounding box center [50, 489] width 26 height 9
